Goal: Information Seeking & Learning: Compare options

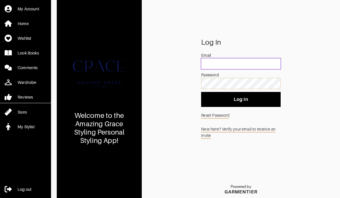
click at [259, 69] on input "email" at bounding box center [240, 63] width 79 height 11
type input "[EMAIL_ADDRESS][DOMAIN_NAME]"
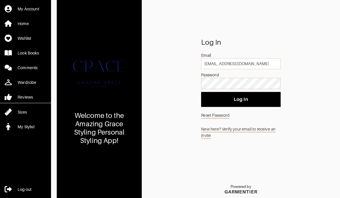
click at [268, 116] on link "Reset Password" at bounding box center [240, 115] width 79 height 11
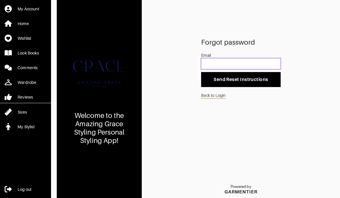
click at [227, 69] on input "email" at bounding box center [240, 63] width 79 height 11
type input "pter"
click at [221, 101] on link "Back to Login" at bounding box center [240, 95] width 79 height 11
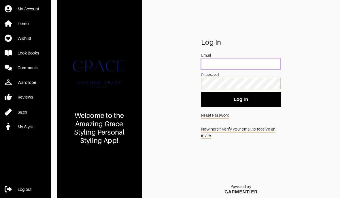
click at [258, 69] on input "email" at bounding box center [240, 63] width 79 height 11
type input "[EMAIL_ADDRESS][DOMAIN_NAME]"
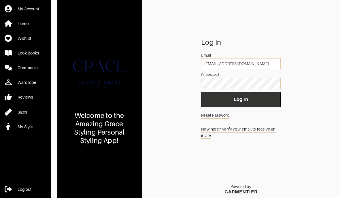
click at [269, 102] on span "Log In" at bounding box center [241, 100] width 70 height 6
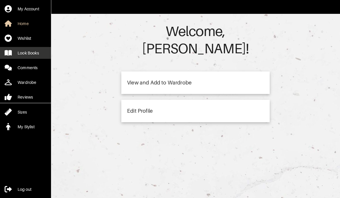
click at [26, 56] on div "Look Books" at bounding box center [28, 53] width 21 height 6
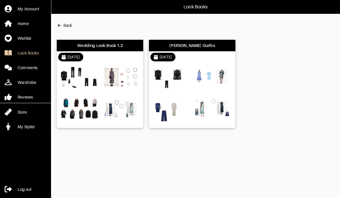
click at [181, 80] on img at bounding box center [171, 79] width 39 height 27
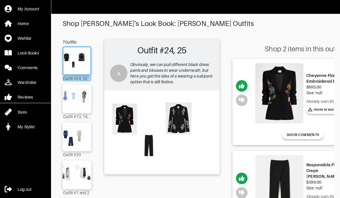
click at [126, 123] on img at bounding box center [162, 131] width 110 height 77
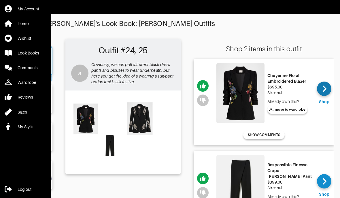
scroll to position [0, 39]
click at [330, 90] on div at bounding box center [324, 89] width 14 height 14
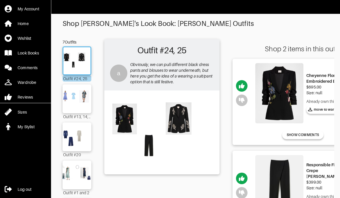
scroll to position [0, 0]
click at [28, 56] on div "Look Books" at bounding box center [28, 53] width 21 height 6
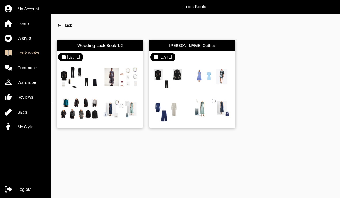
click at [96, 93] on img at bounding box center [79, 79] width 39 height 27
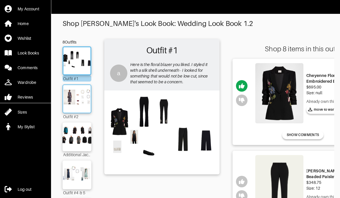
click at [76, 99] on img at bounding box center [76, 99] width 31 height 22
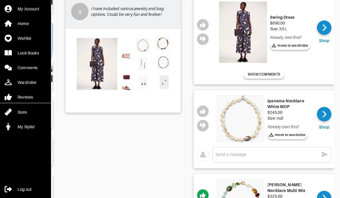
scroll to position [0, 39]
click at [323, 27] on icon at bounding box center [325, 27] width 4 height 9
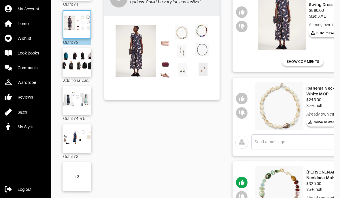
scroll to position [0, 0]
click at [74, 67] on img at bounding box center [76, 63] width 31 height 22
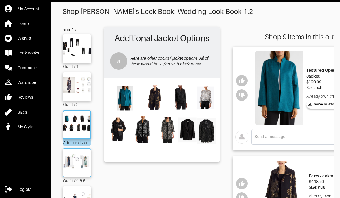
click at [75, 169] on img at bounding box center [76, 163] width 31 height 22
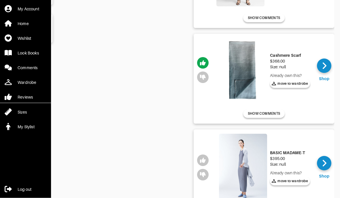
scroll to position [0, 39]
click at [324, 69] on icon at bounding box center [325, 66] width 4 height 7
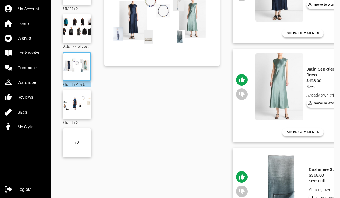
scroll to position [104, 0]
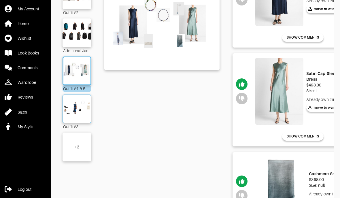
click at [77, 110] on img at bounding box center [76, 109] width 31 height 22
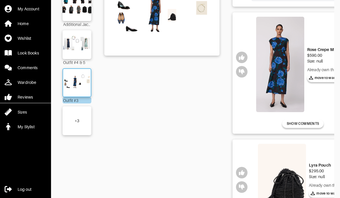
scroll to position [130, 0]
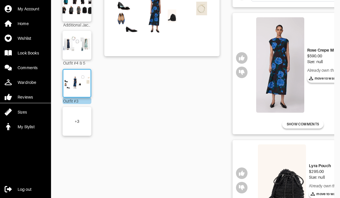
click at [71, 130] on div "+ 3" at bounding box center [77, 121] width 29 height 29
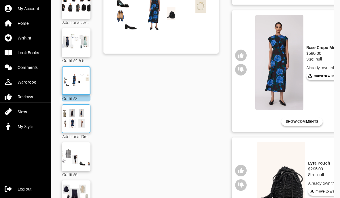
scroll to position [132, 0]
click at [79, 130] on img at bounding box center [76, 119] width 31 height 22
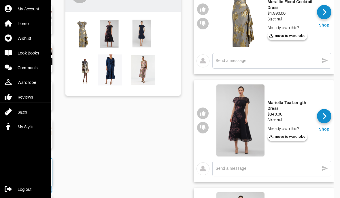
scroll to position [0, 39]
click at [246, 137] on img at bounding box center [241, 121] width 48 height 72
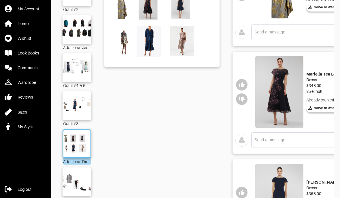
scroll to position [166, 0]
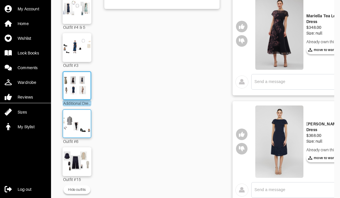
click at [83, 130] on img at bounding box center [76, 124] width 31 height 22
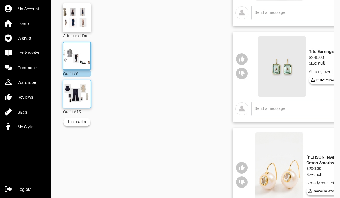
scroll to position [233, 0]
click at [83, 100] on img at bounding box center [76, 94] width 31 height 22
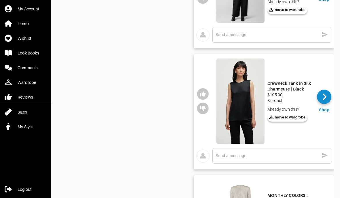
scroll to position [566, 0]
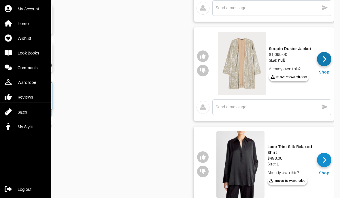
click at [325, 62] on icon at bounding box center [325, 59] width 4 height 9
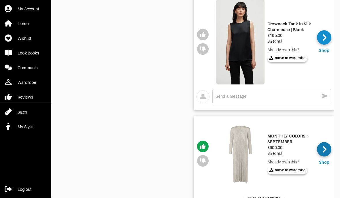
click at [325, 150] on icon at bounding box center [325, 149] width 4 height 9
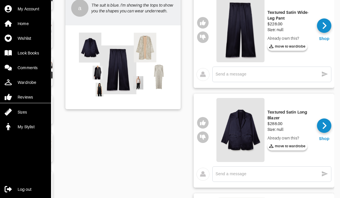
scroll to position [70, 0]
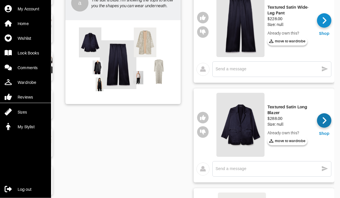
click at [323, 122] on icon at bounding box center [325, 121] width 4 height 9
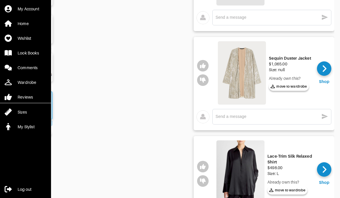
scroll to position [222, 0]
click at [326, 71] on icon at bounding box center [325, 69] width 4 height 9
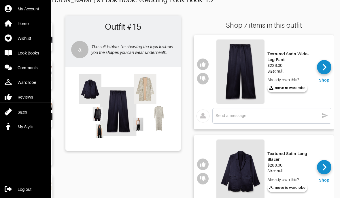
scroll to position [0, 0]
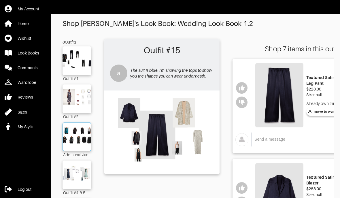
click at [83, 141] on img at bounding box center [76, 137] width 31 height 22
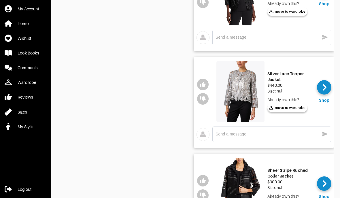
scroll to position [0, 39]
click at [324, 86] on icon at bounding box center [325, 87] width 4 height 9
